Goal: Transaction & Acquisition: Obtain resource

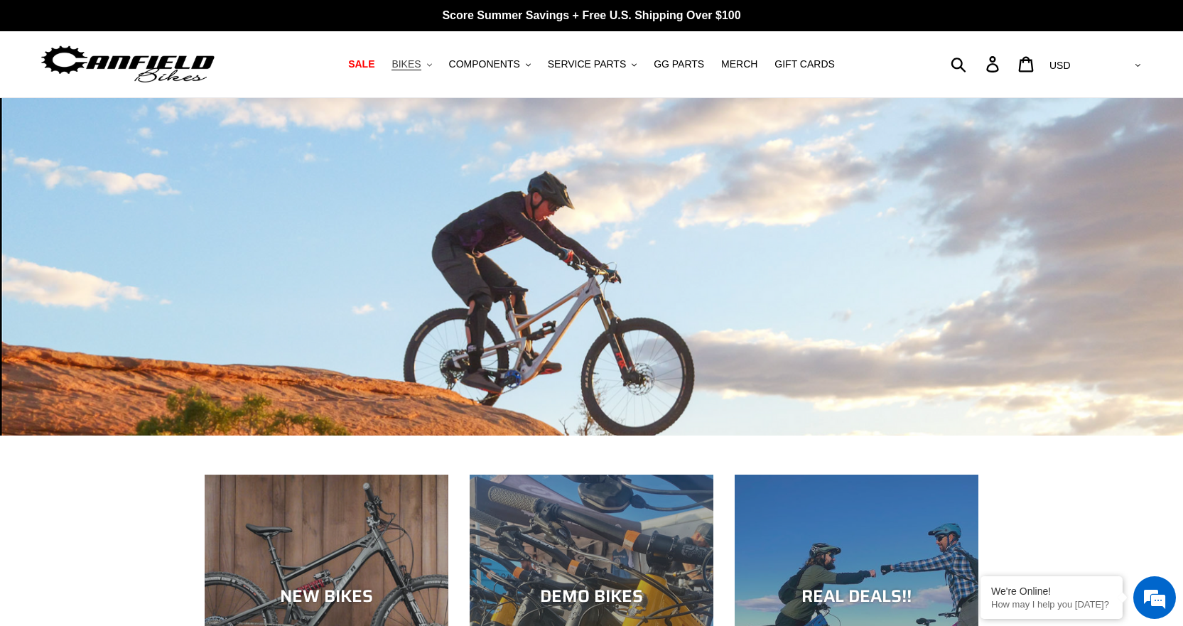
click at [421, 64] on span "BIKES" at bounding box center [406, 64] width 29 height 12
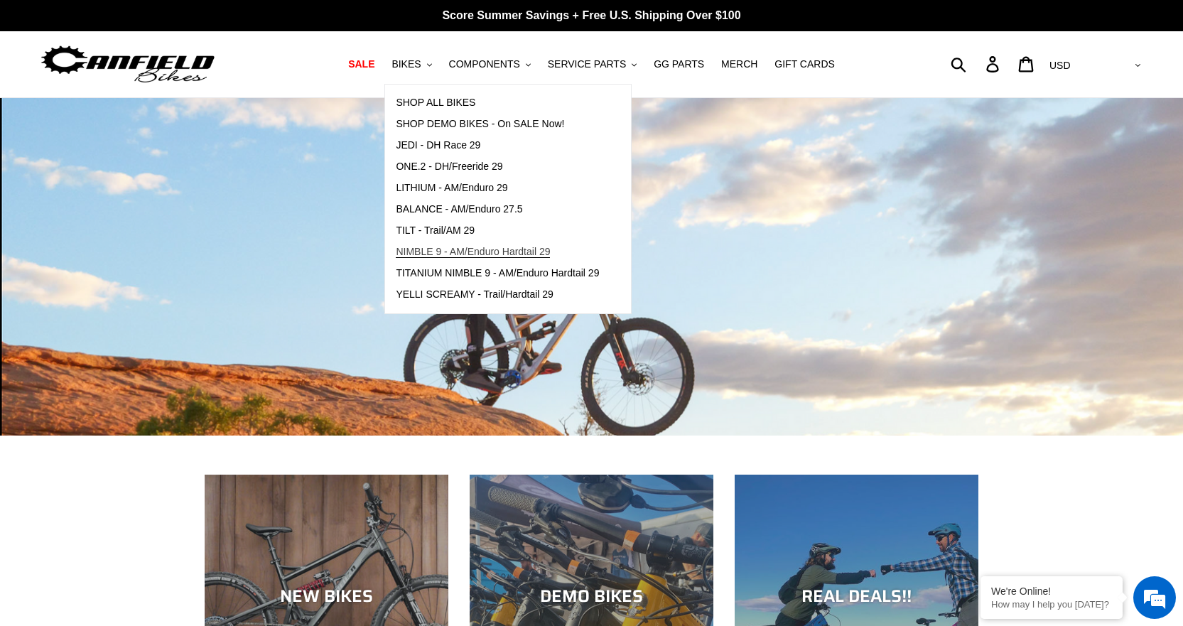
click at [502, 251] on span "NIMBLE 9 - AM/Enduro Hardtail 29" at bounding box center [473, 252] width 154 height 12
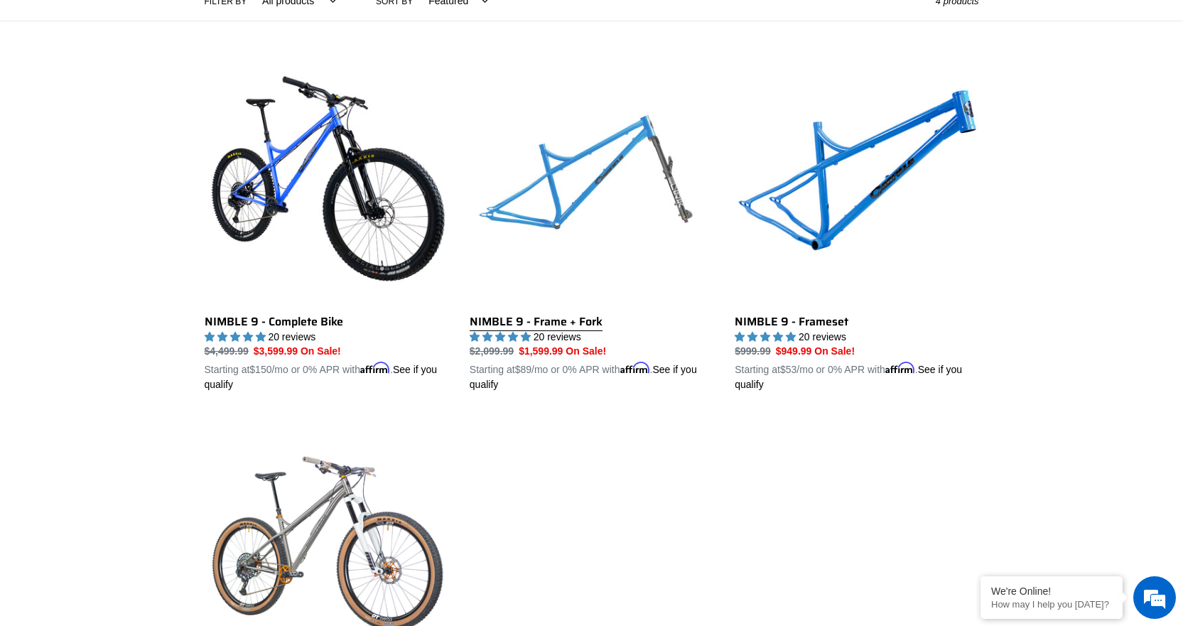
click at [551, 221] on link "NIMBLE 9 - Frame + Fork" at bounding box center [592, 226] width 244 height 333
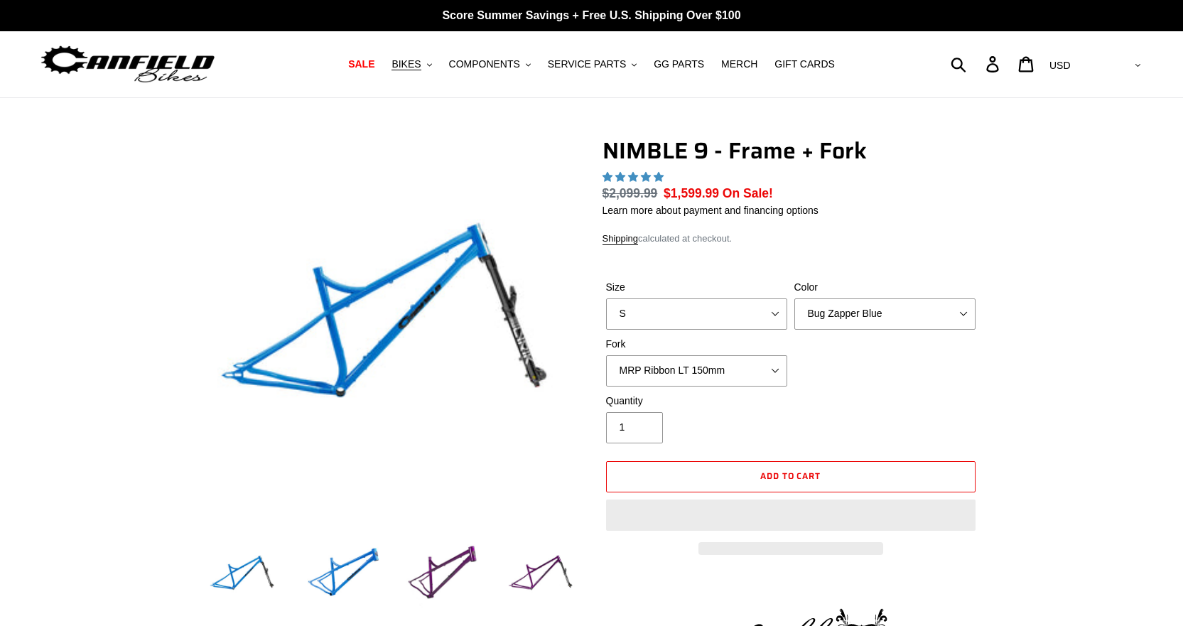
select select "highest-rating"
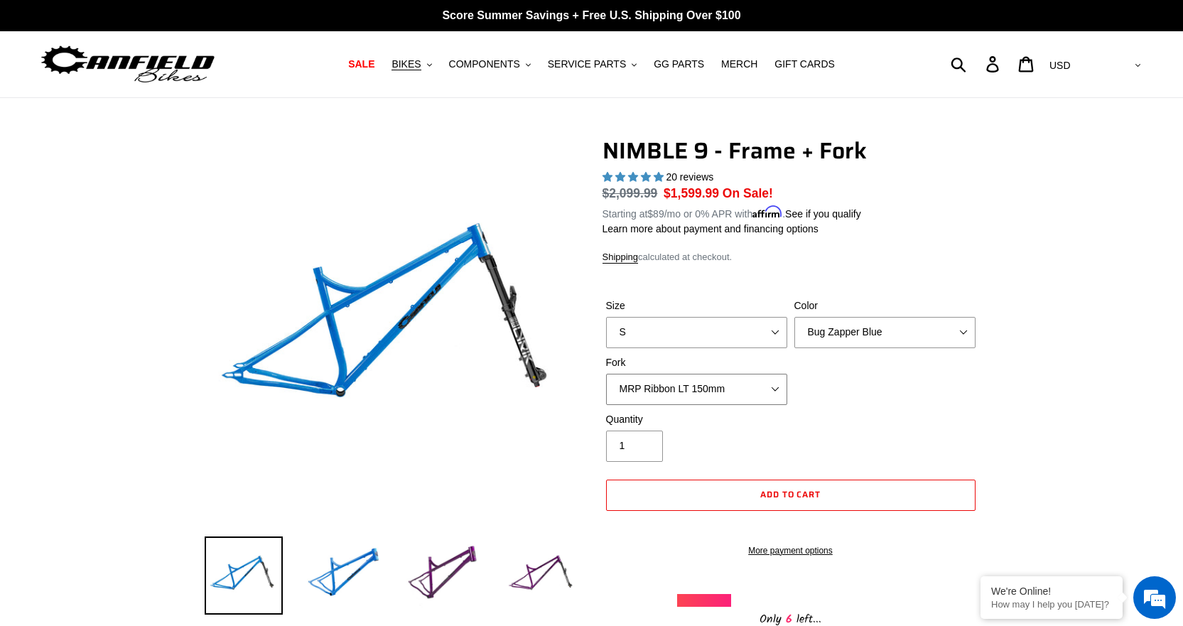
click at [780, 385] on select "MRP Ribbon LT 150mm Fox 36 Factory Grip X 150mm (Special Order) RockShox Lyrik …" at bounding box center [696, 389] width 181 height 31
select select "Fox 36 SL Factory Grip X 140mm"
click at [606, 374] on select "MRP Ribbon LT 150mm Fox 36 Factory Grip X 150mm (Special Order) RockShox Lyrik …" at bounding box center [696, 389] width 181 height 31
click at [781, 389] on select "MRP Ribbon LT 150mm Fox 36 Factory Grip X 150mm (Special Order) RockShox Lyrik …" at bounding box center [696, 389] width 181 height 31
click at [953, 343] on select "Bug Zapper Blue Purple Haze - Sold Out Galaxy Black" at bounding box center [884, 332] width 181 height 31
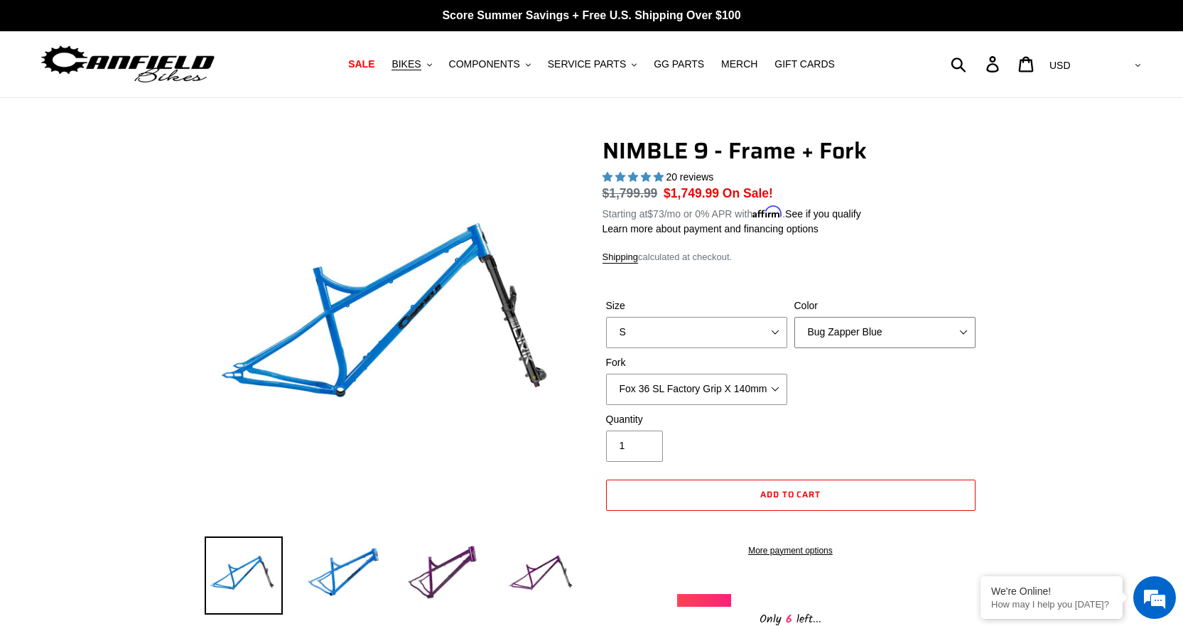
select select "Galaxy Black"
click at [794, 317] on select "Bug Zapper Blue Purple Haze - Sold Out Galaxy Black" at bounding box center [884, 332] width 181 height 31
click at [424, 566] on img at bounding box center [443, 575] width 78 height 78
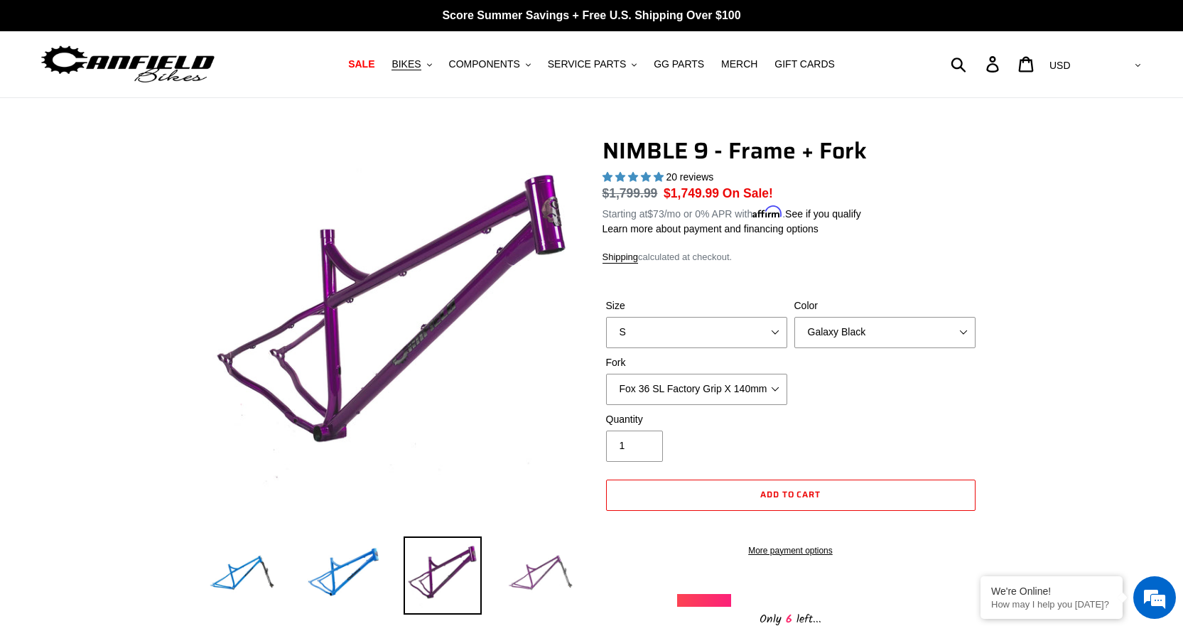
click at [531, 576] on img at bounding box center [542, 575] width 78 height 78
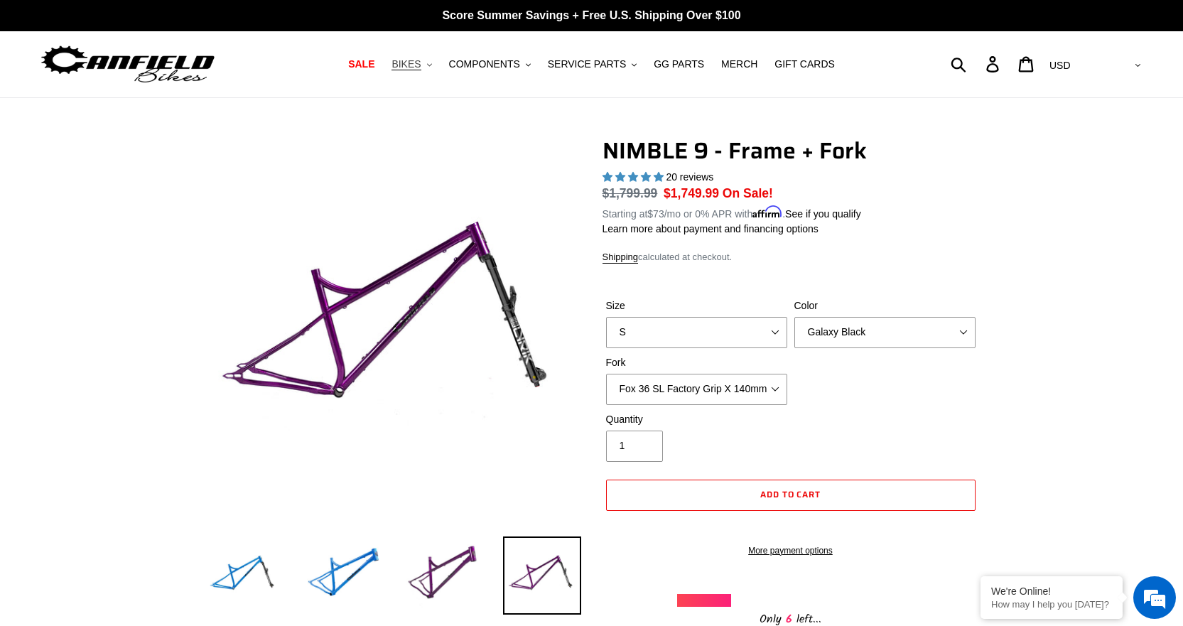
click at [421, 63] on span "BIKES" at bounding box center [406, 64] width 29 height 12
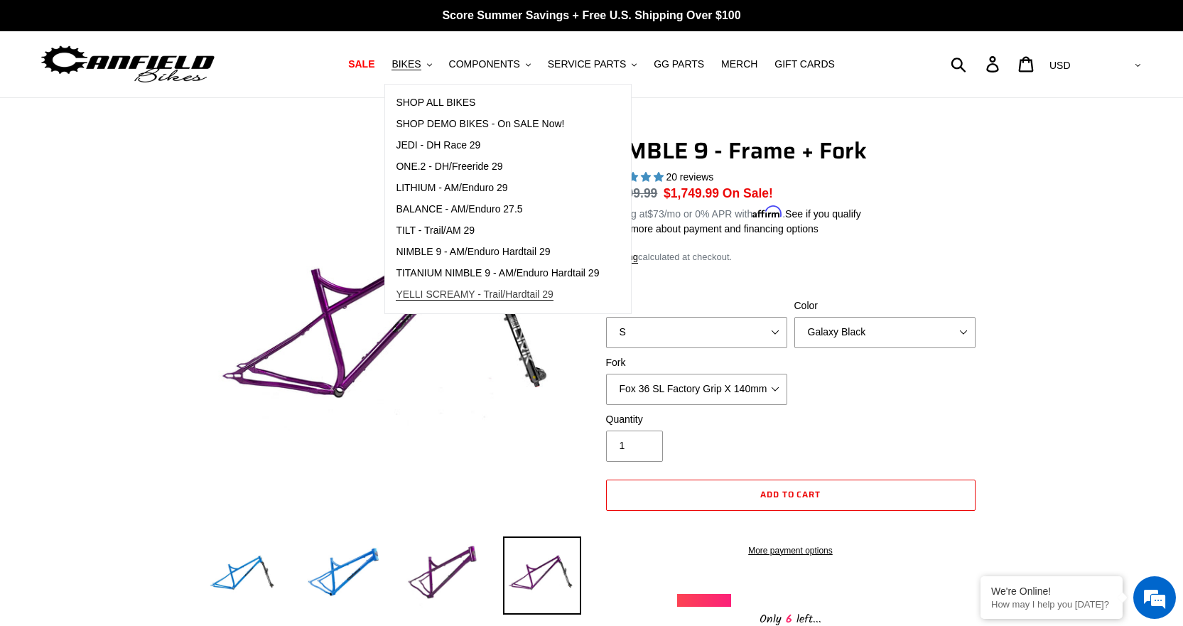
click at [446, 294] on span "YELLI SCREAMY - Trail/Hardtail 29" at bounding box center [475, 294] width 158 height 12
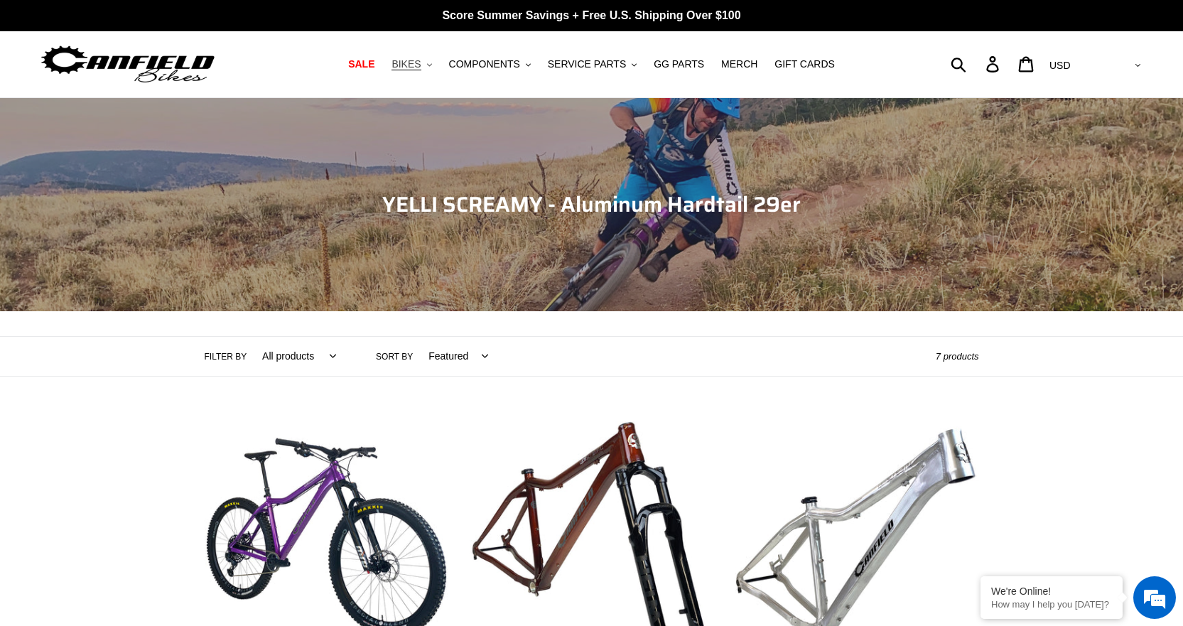
click at [421, 63] on span "BIKES" at bounding box center [406, 64] width 29 height 12
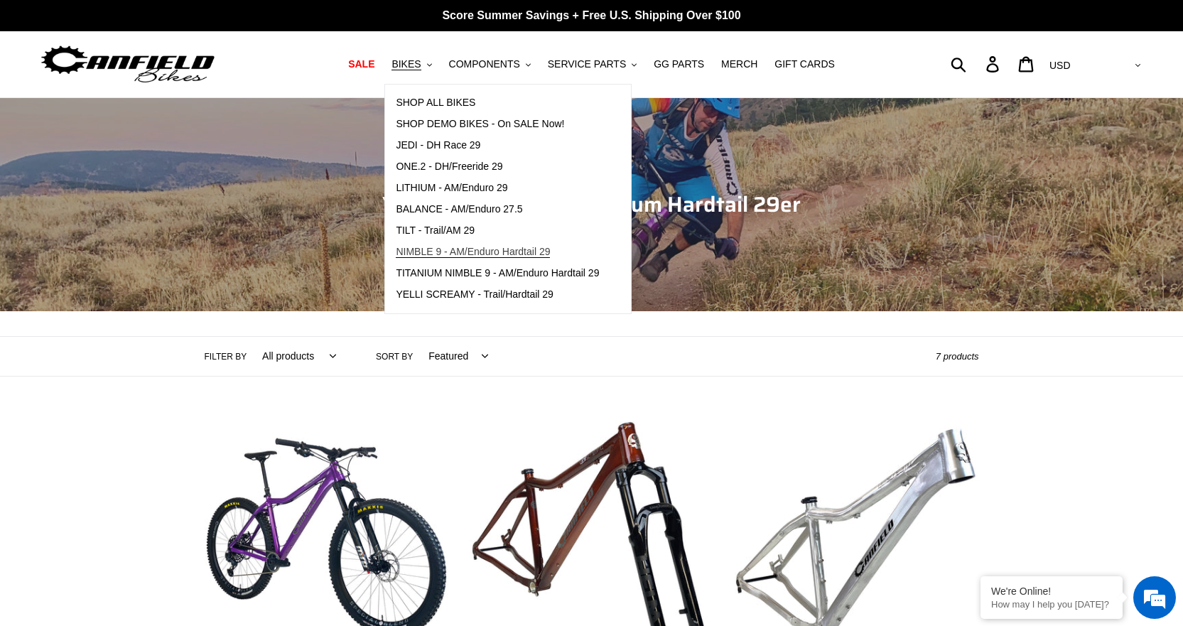
click at [463, 257] on span "NIMBLE 9 - AM/Enduro Hardtail 29" at bounding box center [473, 252] width 154 height 12
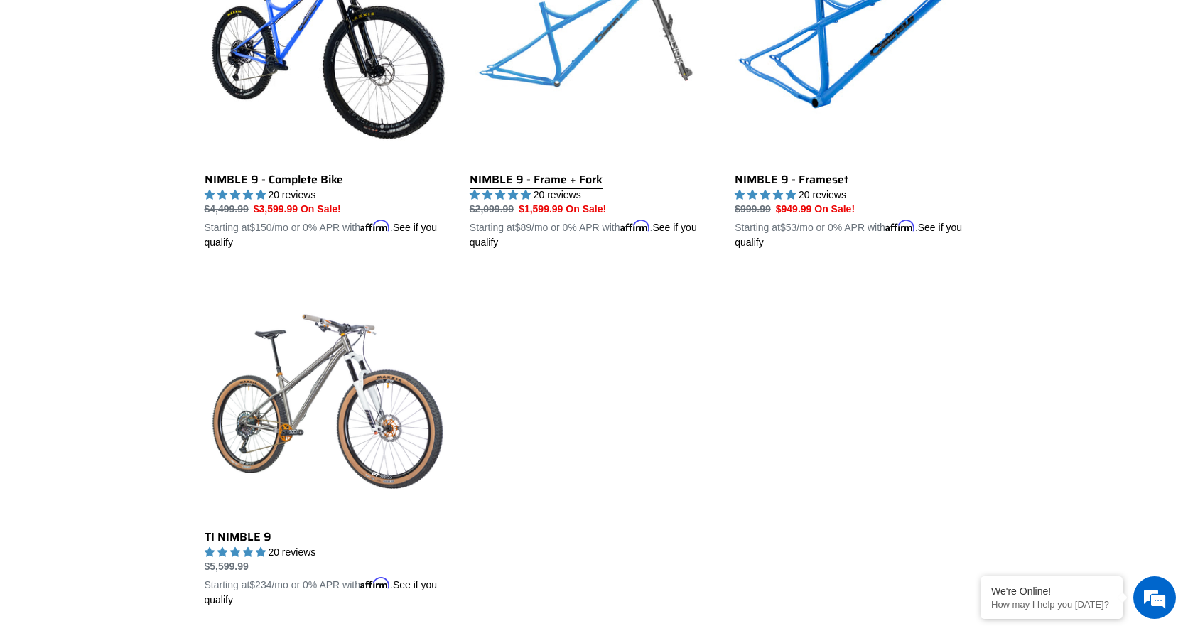
click at [569, 72] on link "NIMBLE 9 - Frame + Fork" at bounding box center [592, 84] width 244 height 333
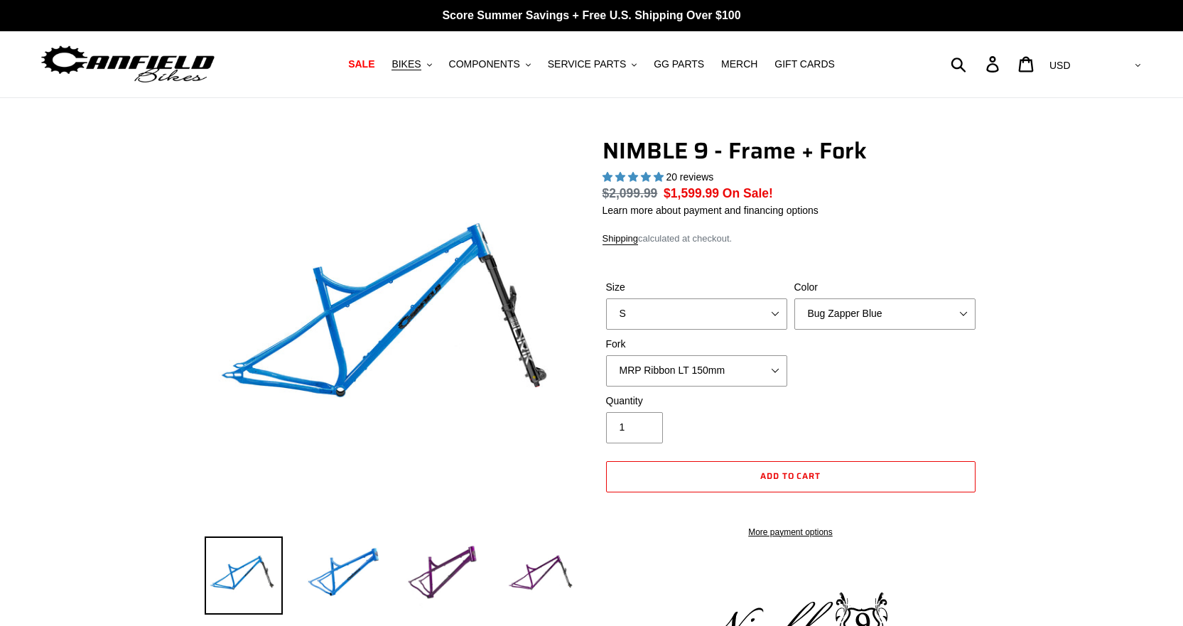
select select "highest-rating"
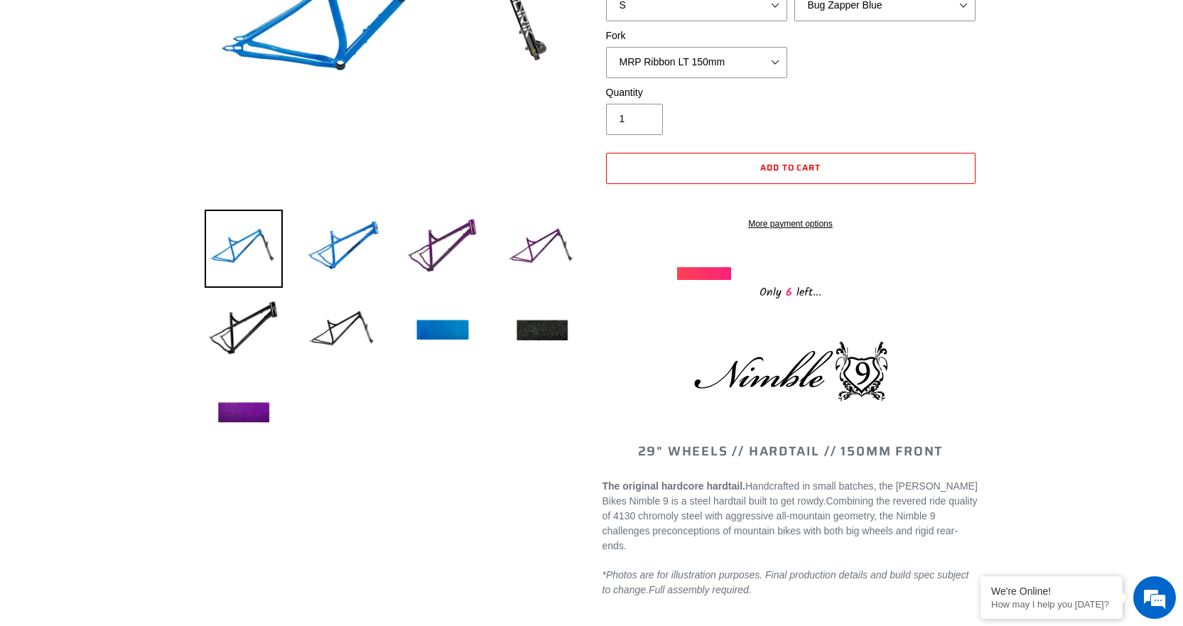
scroll to position [355, 0]
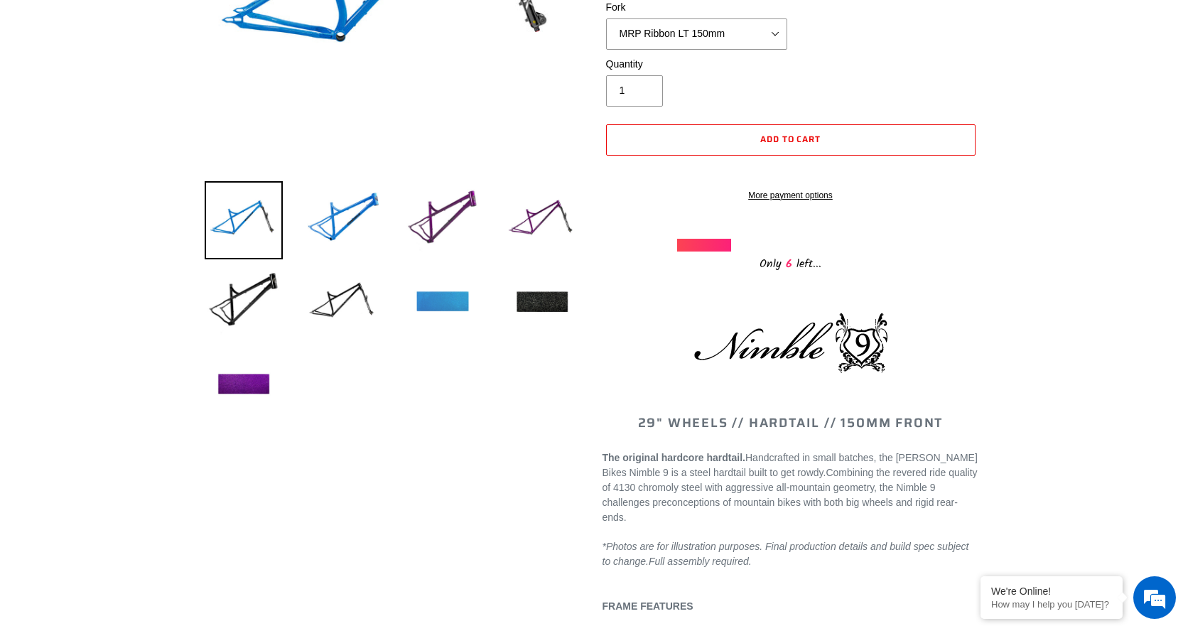
click at [453, 303] on img at bounding box center [443, 303] width 78 height 78
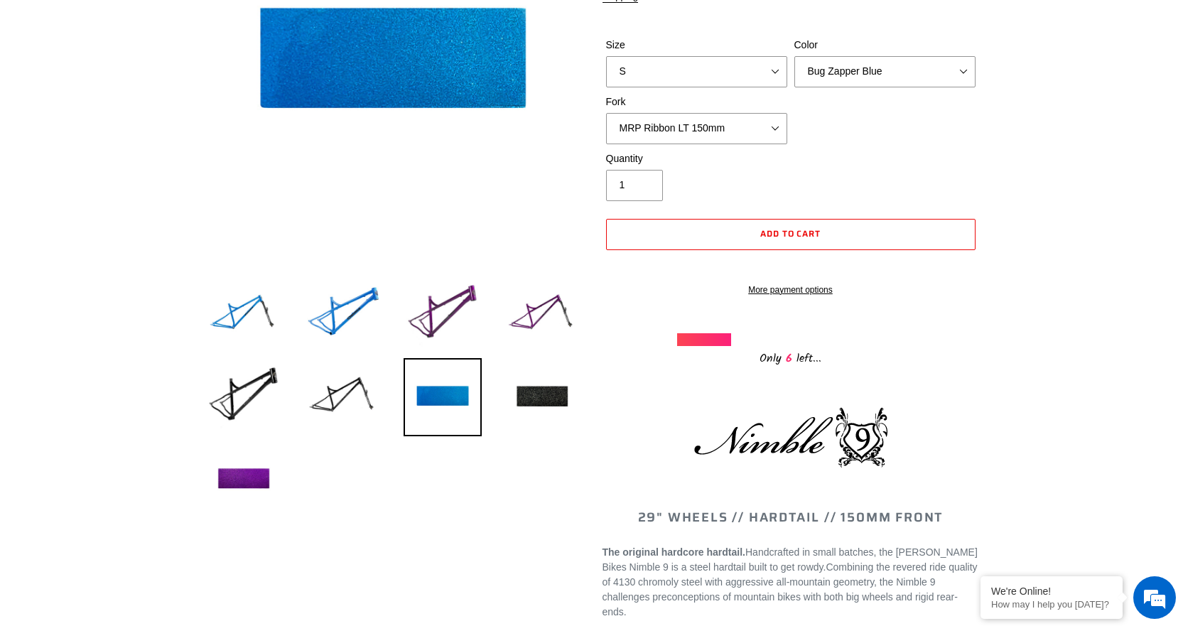
scroll to position [142, 0]
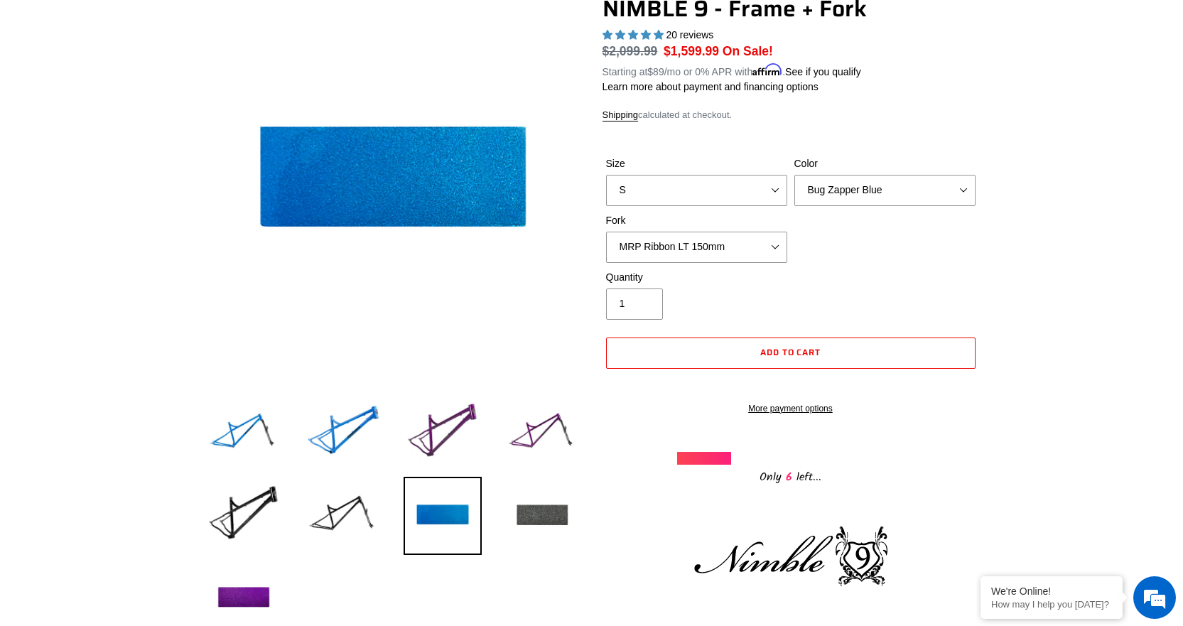
click at [527, 516] on img at bounding box center [542, 516] width 78 height 78
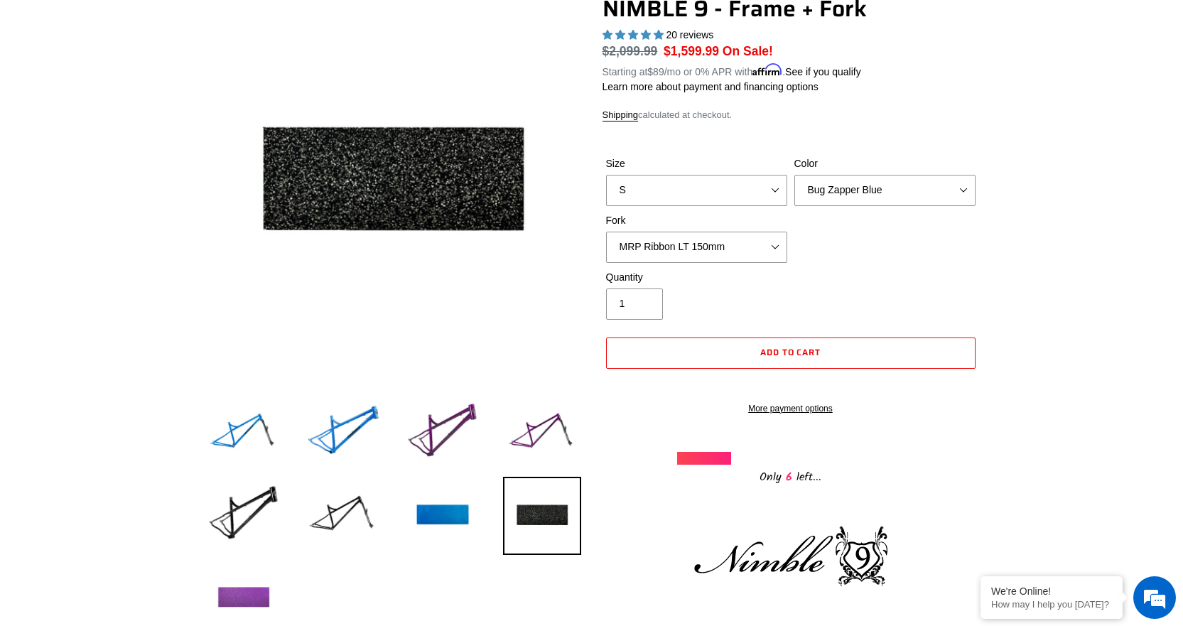
click at [253, 595] on img at bounding box center [244, 598] width 78 height 78
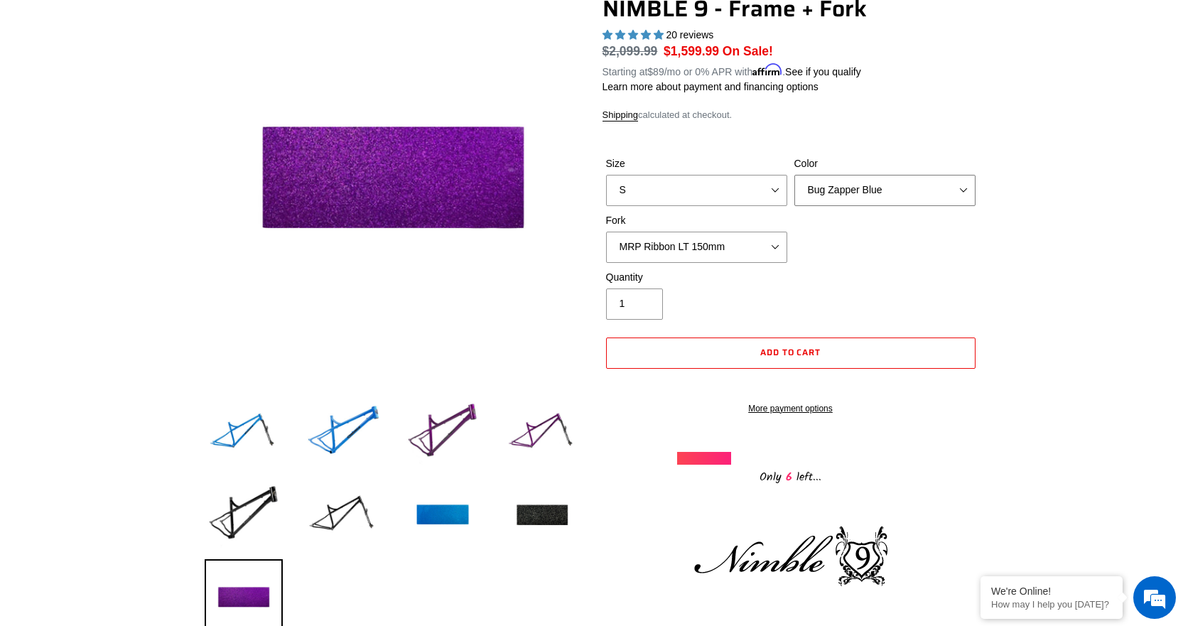
click at [963, 193] on select "Bug Zapper Blue Purple Haze - Sold Out Galaxy Black" at bounding box center [884, 190] width 181 height 31
select select "Purple Haze - Sold Out"
click at [794, 175] on select "Bug Zapper Blue Purple Haze - Sold Out Galaxy Black" at bounding box center [884, 190] width 181 height 31
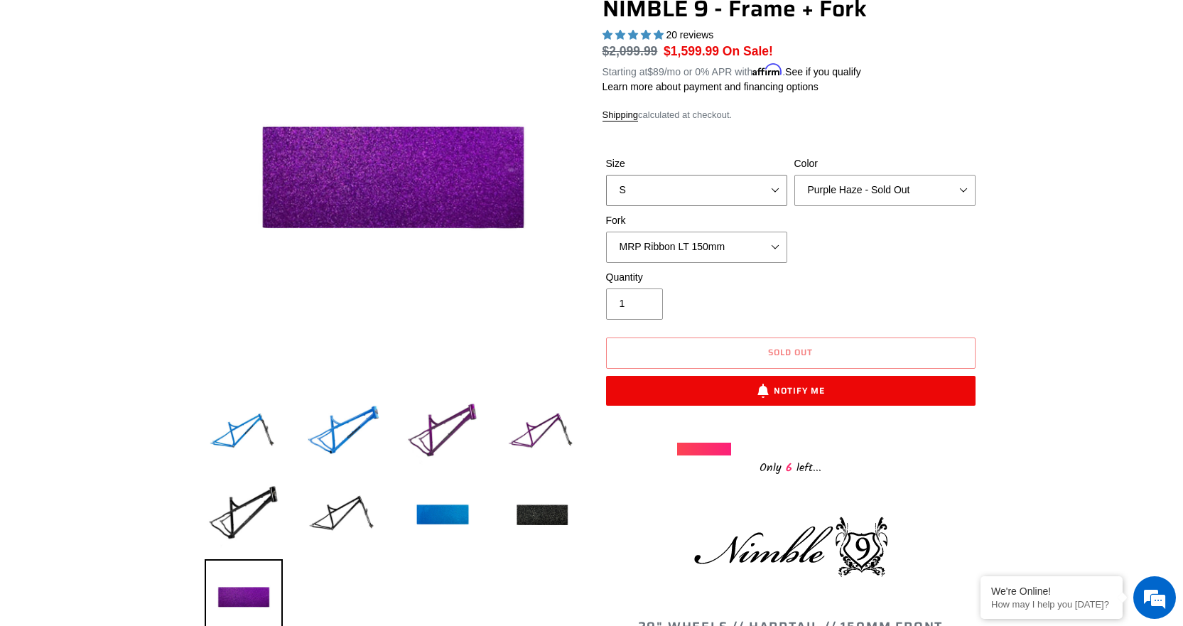
click at [770, 195] on select "S M L XL" at bounding box center [696, 190] width 181 height 31
select select "M"
click at [606, 175] on select "S M L XL" at bounding box center [696, 190] width 181 height 31
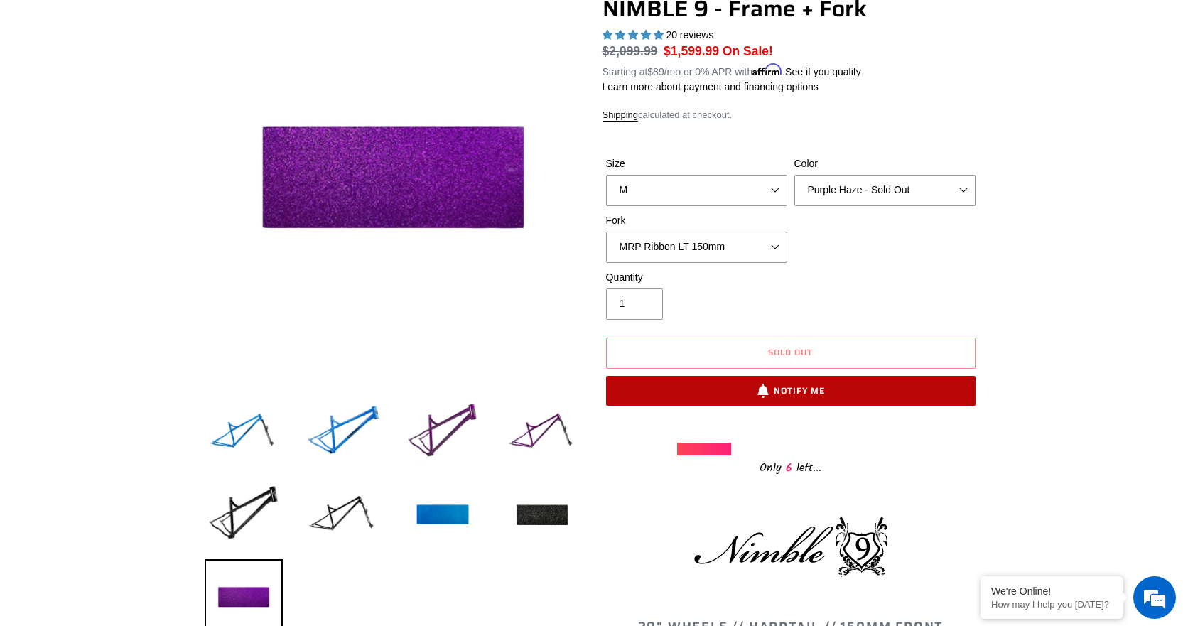
click at [795, 394] on button "Notify Me" at bounding box center [791, 391] width 370 height 30
select select "US"
select select "49481973301540"
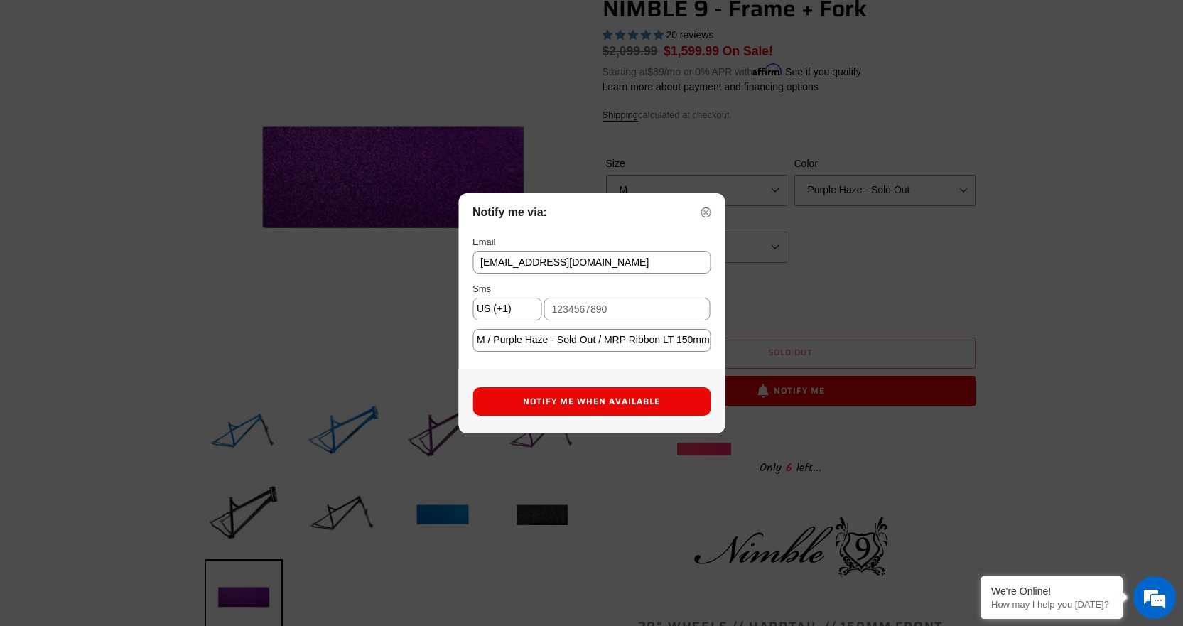
type input "[EMAIL_ADDRESS][DOMAIN_NAME]"
click at [625, 307] on input "text" at bounding box center [627, 309] width 167 height 23
click at [579, 407] on button "Notify Me When Available" at bounding box center [592, 401] width 238 height 28
